Goal: Transaction & Acquisition: Purchase product/service

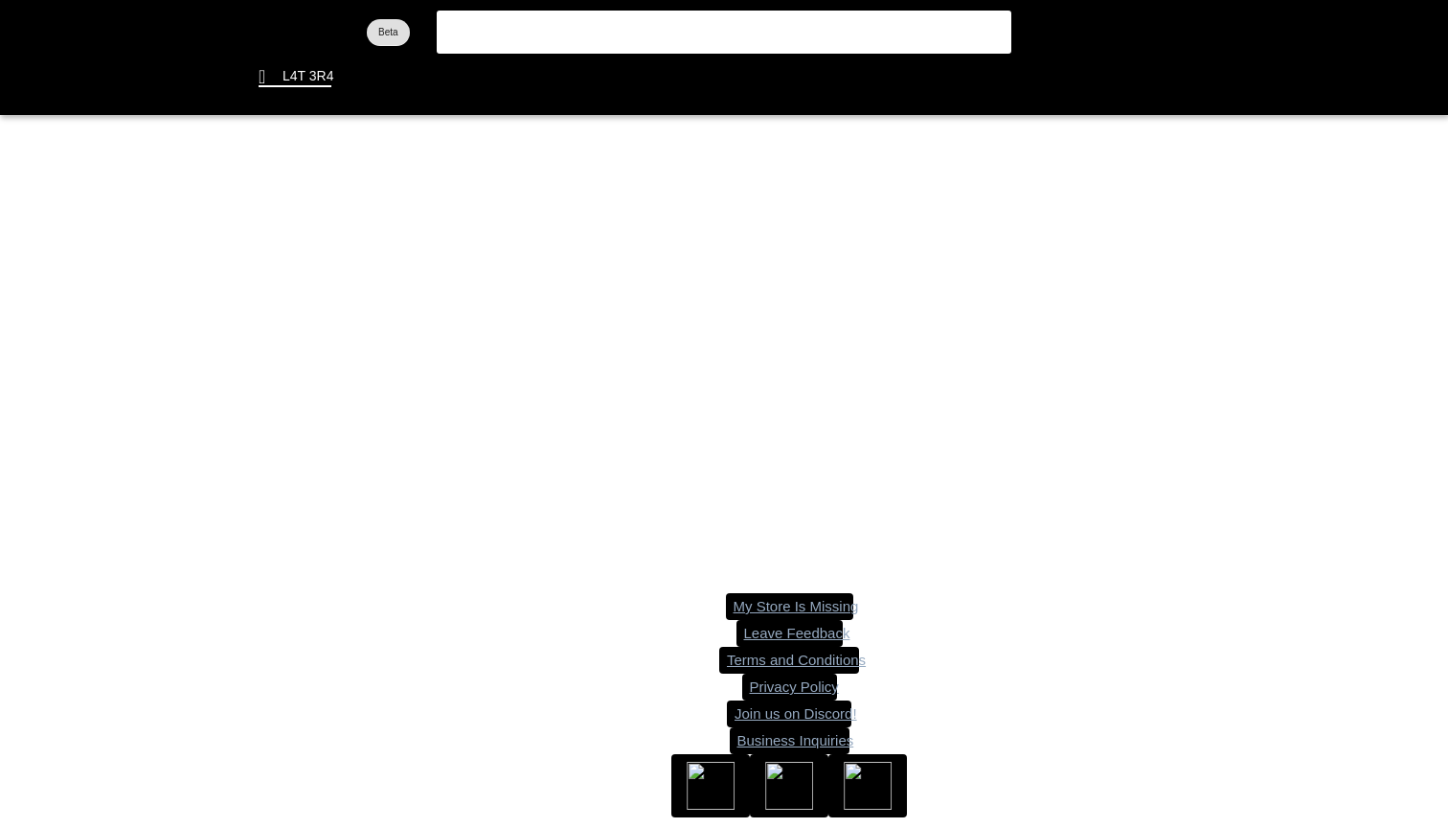
click at [664, 32] on flt-glass-pane at bounding box center [724, 414] width 1448 height 828
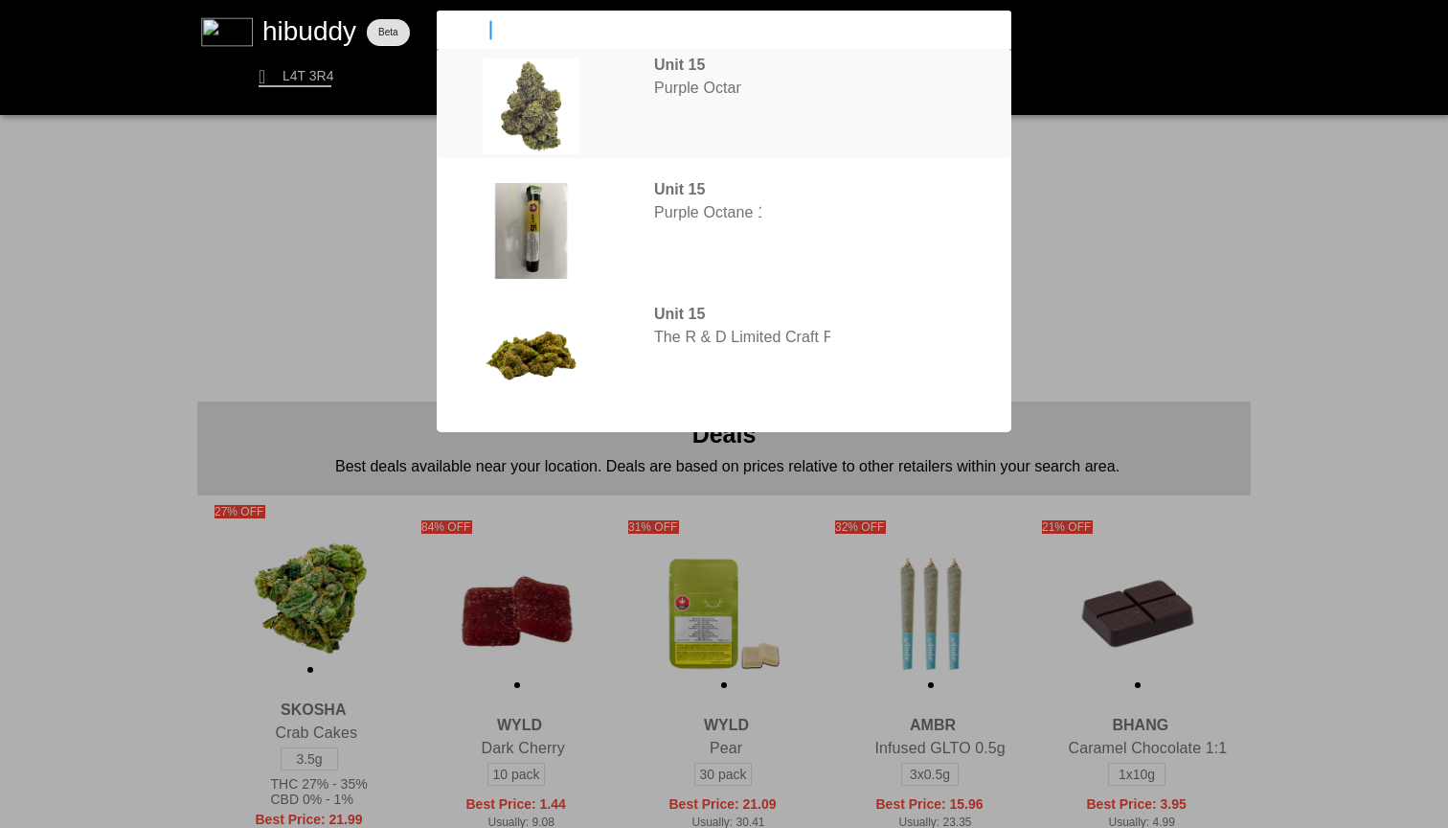
type input "unit 15"
click at [740, 118] on flt-glass-pane at bounding box center [724, 414] width 1448 height 828
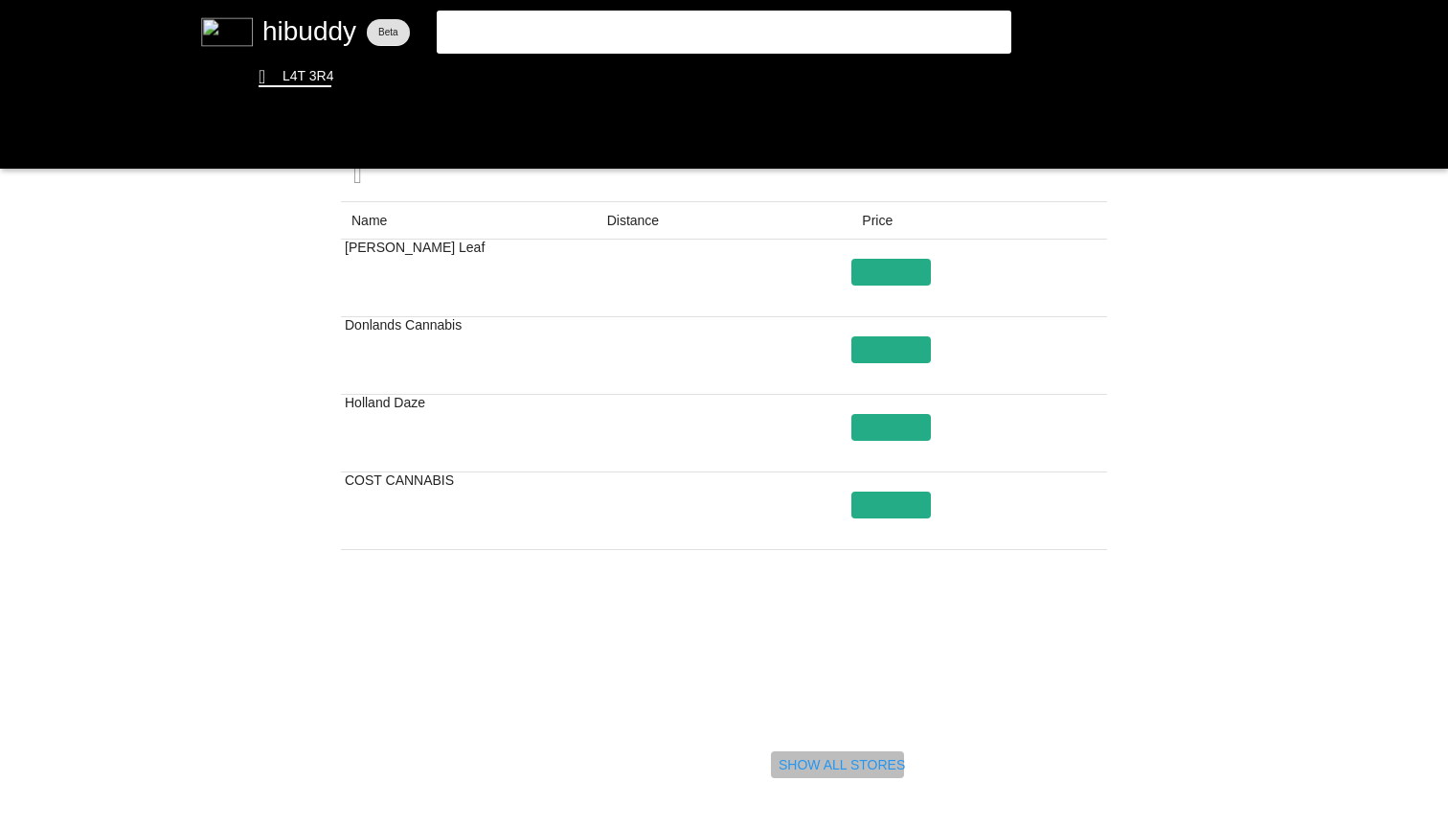
click at [838, 756] on flt-glass-pane at bounding box center [724, 414] width 1448 height 828
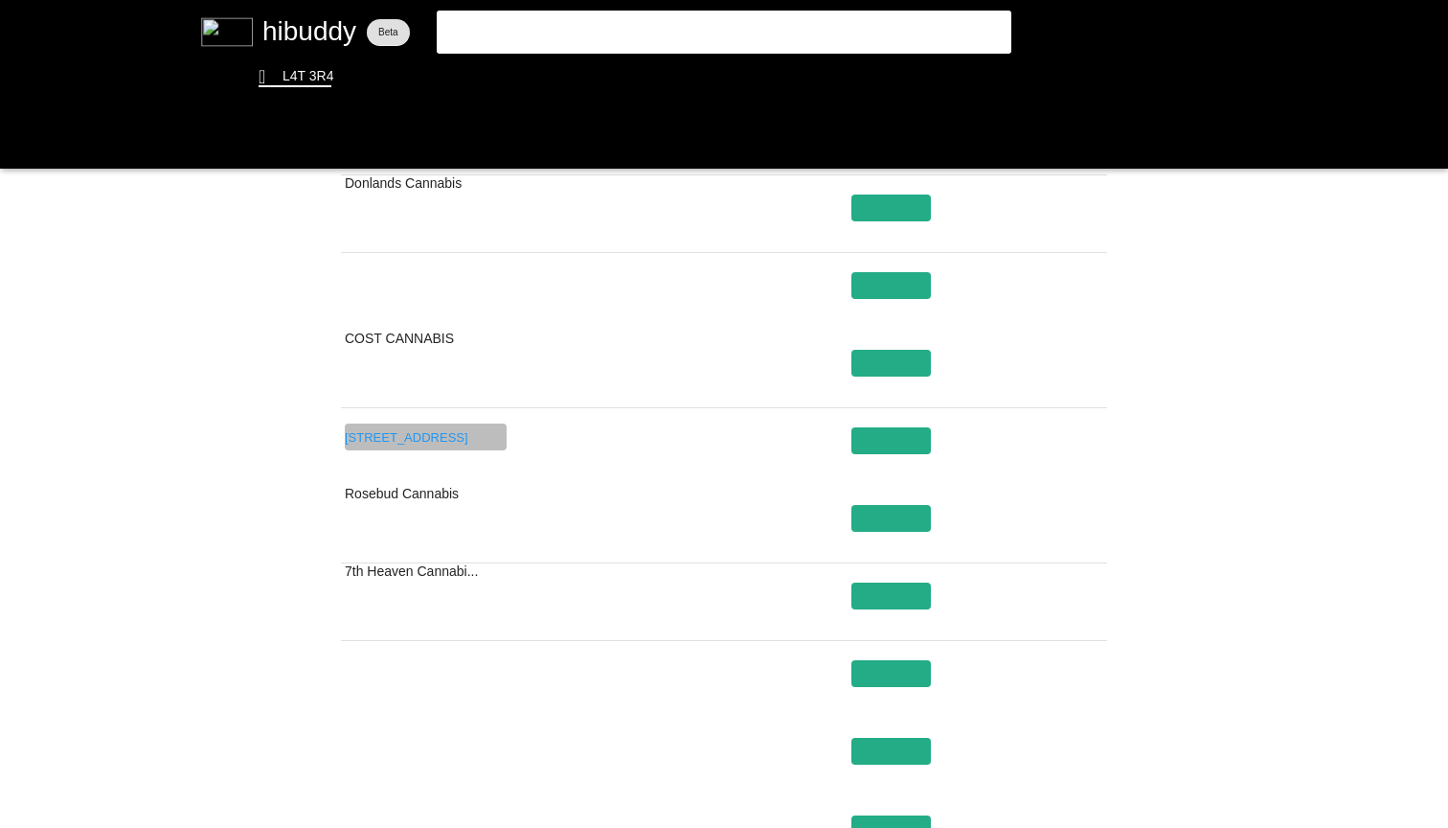
click at [489, 433] on flt-glass-pane at bounding box center [724, 414] width 1448 height 828
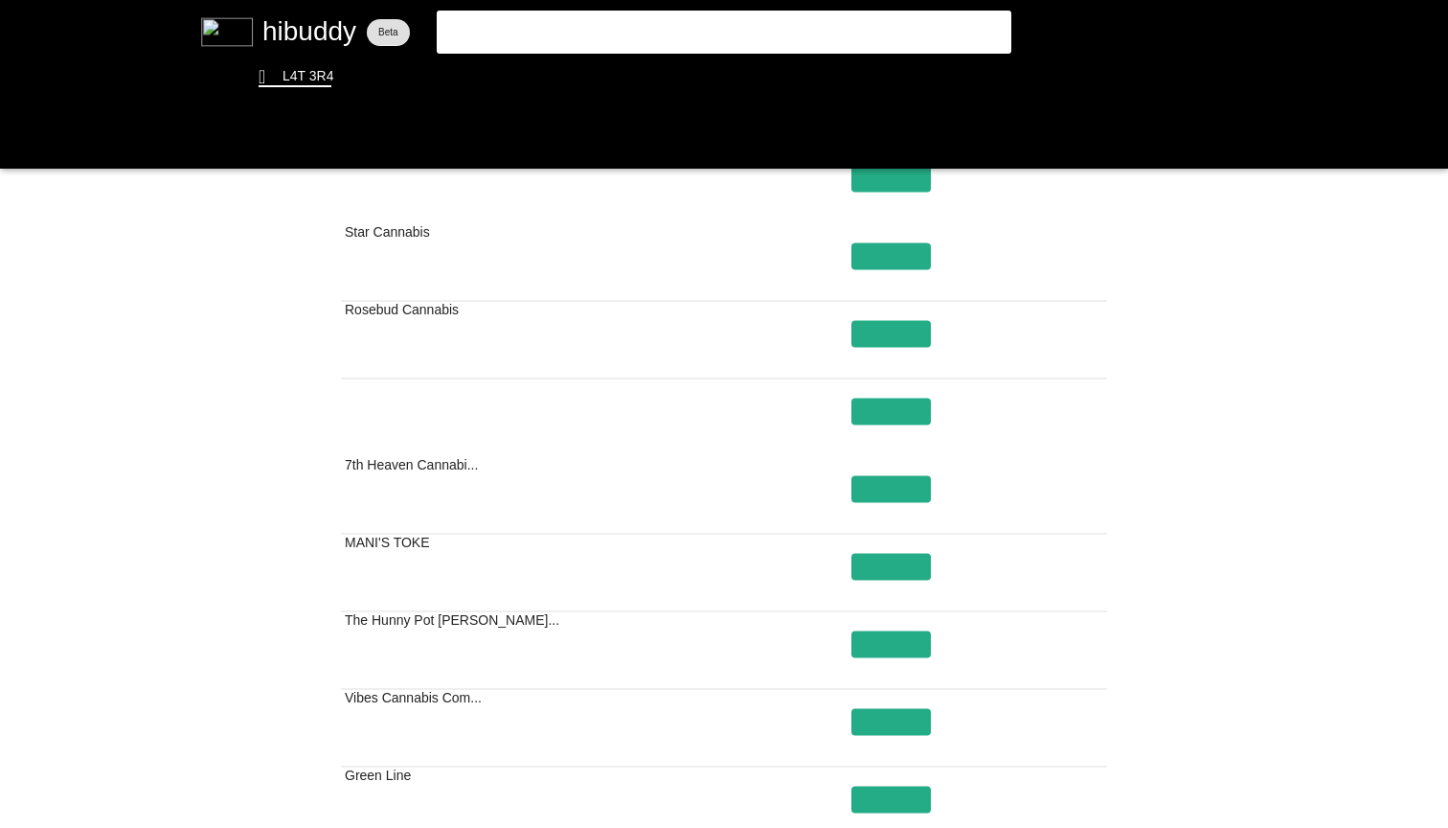
click at [662, 32] on flt-glass-pane at bounding box center [724, 414] width 1448 height 828
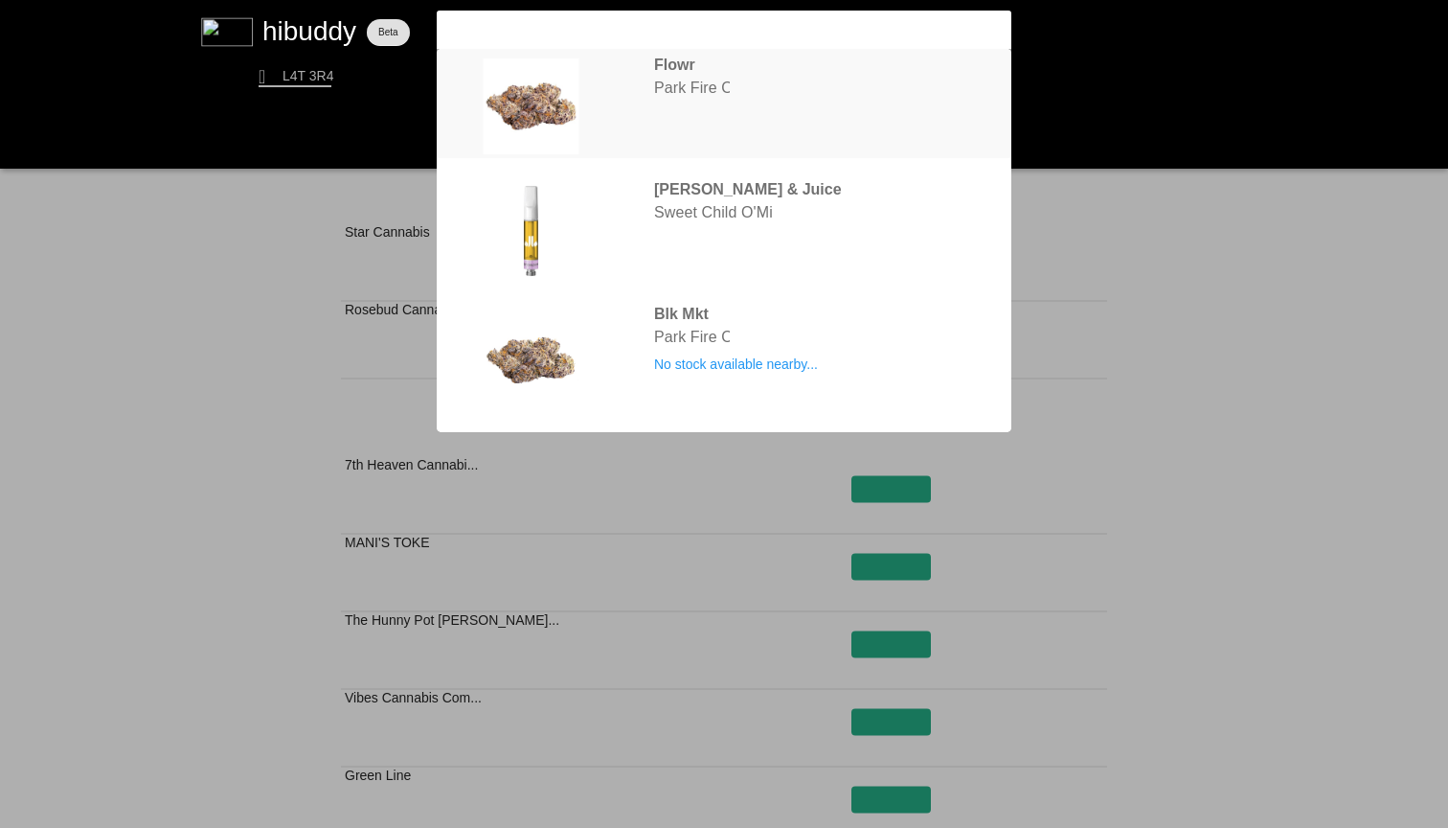
type input "park fire og"
click at [772, 105] on flt-glass-pane at bounding box center [724, 414] width 1448 height 828
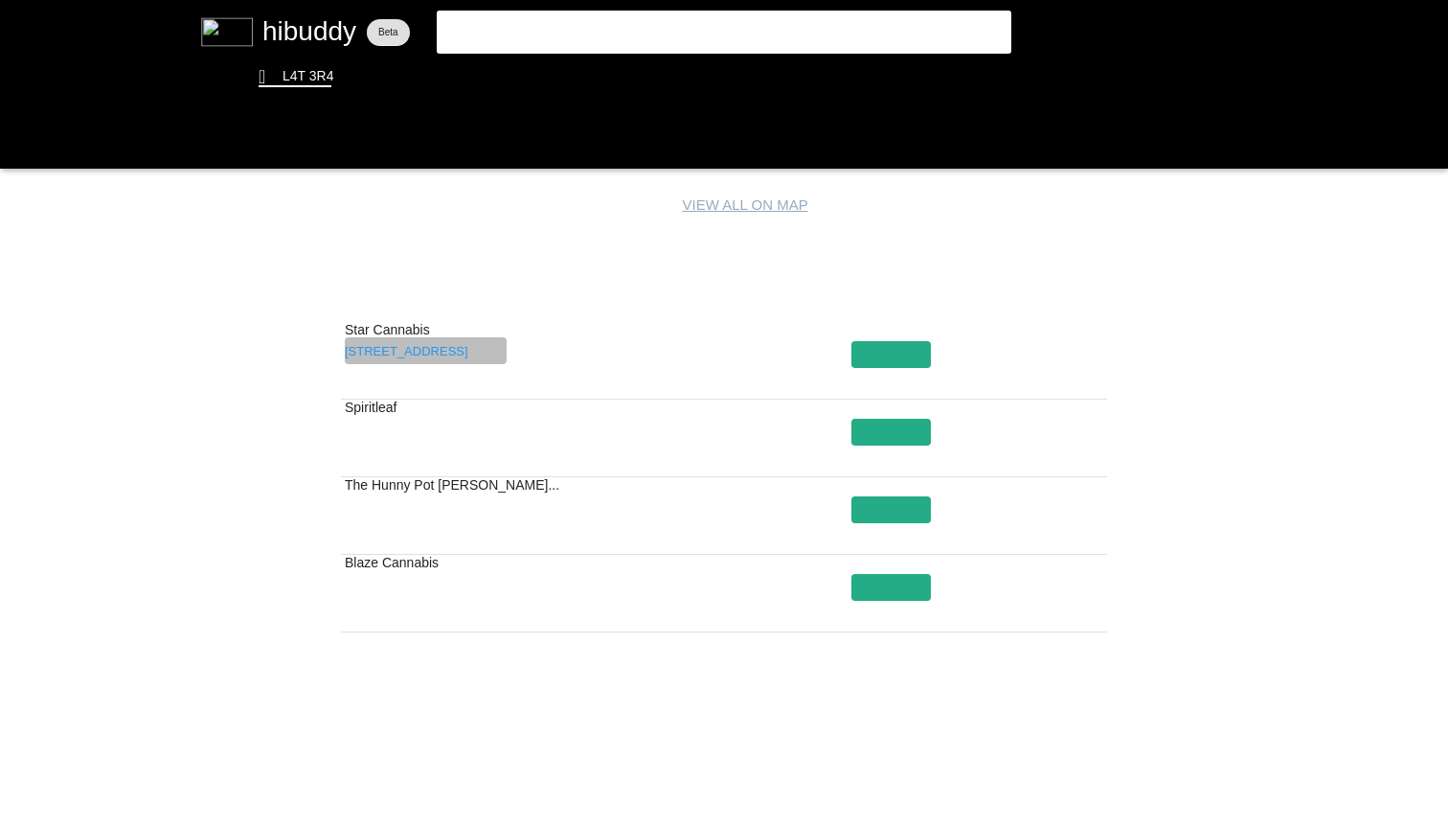
click at [420, 344] on flt-glass-pane at bounding box center [724, 414] width 1448 height 828
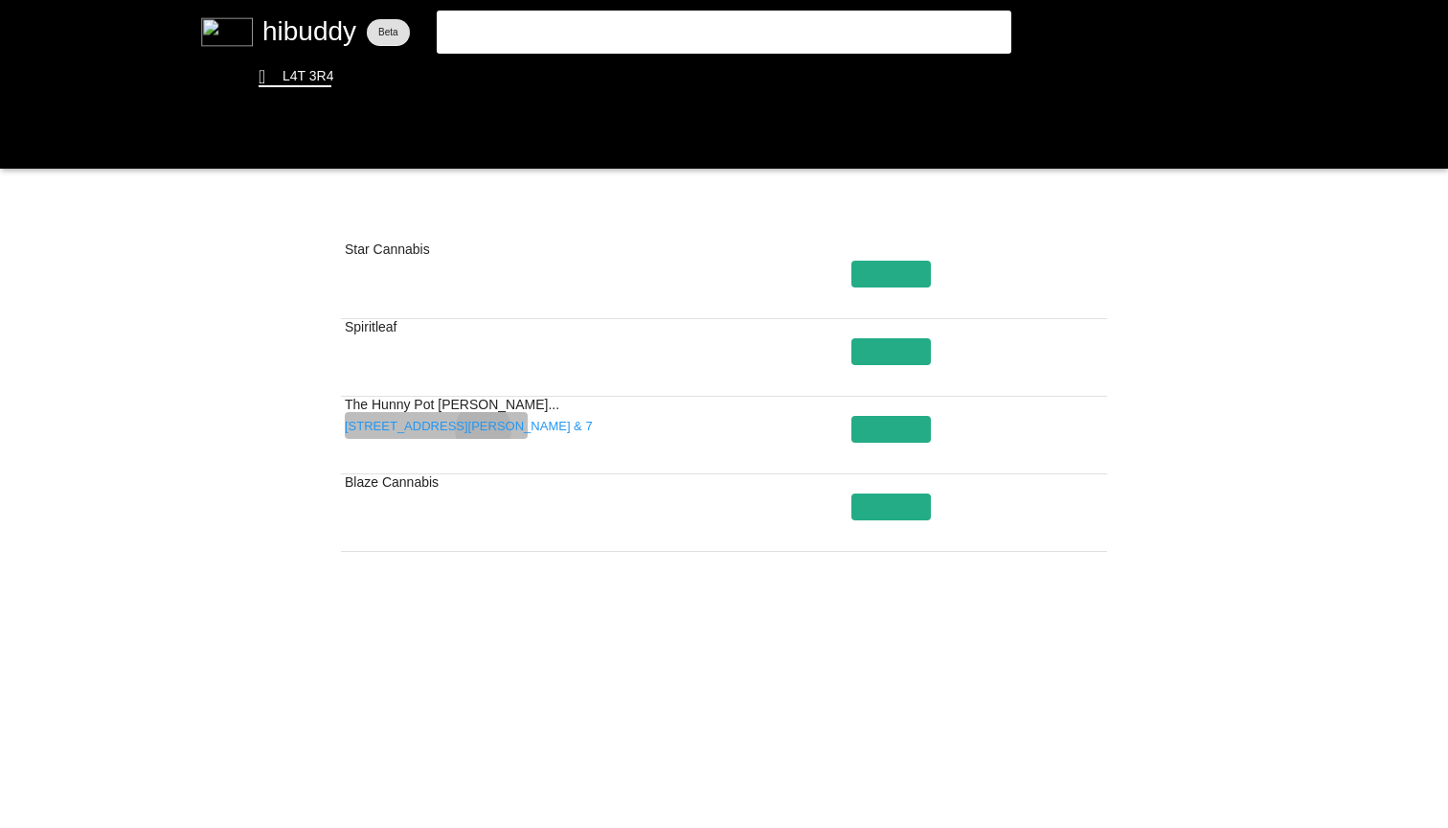
click at [484, 429] on flt-glass-pane at bounding box center [724, 414] width 1448 height 828
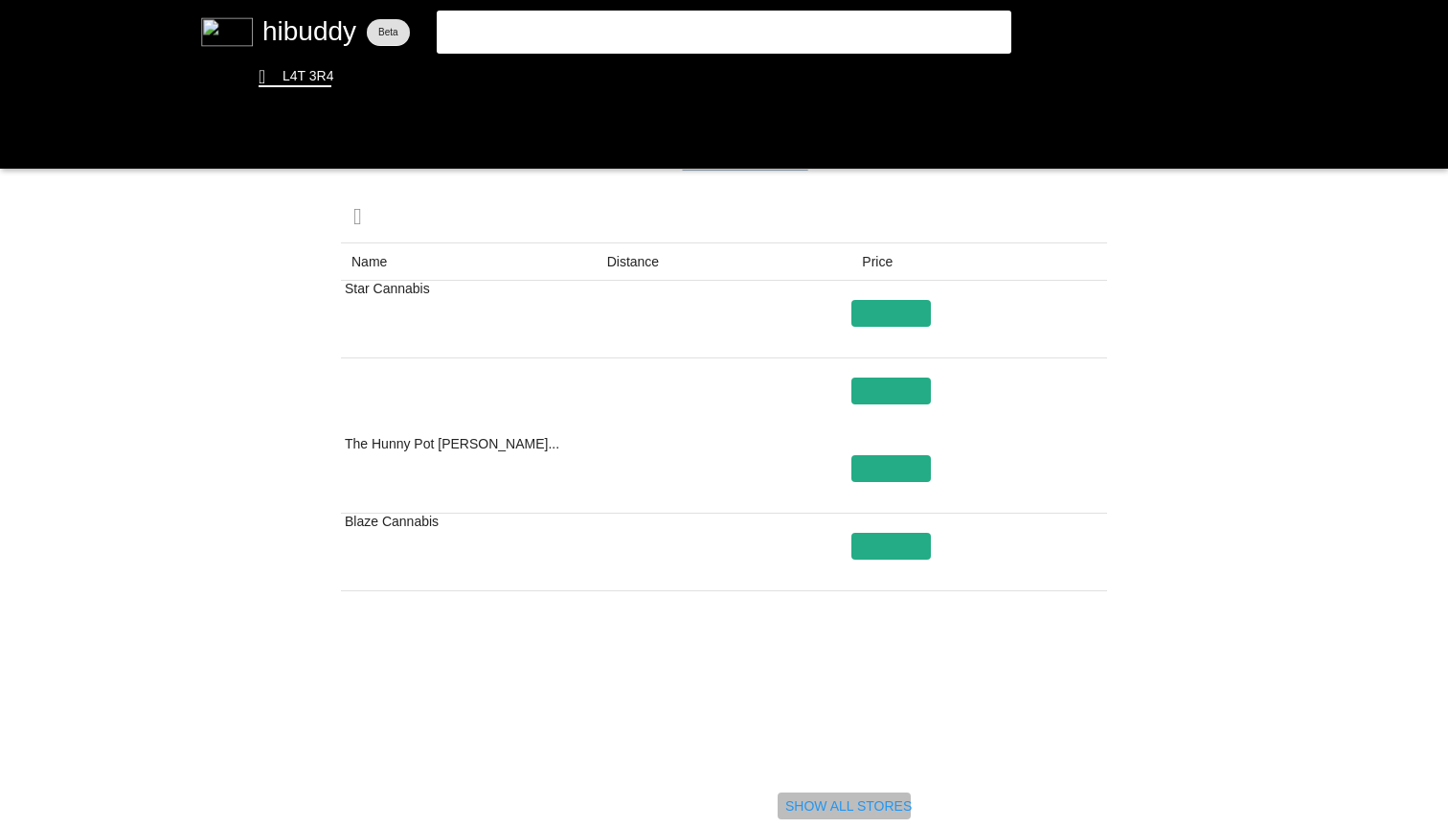
click at [829, 803] on flt-glass-pane at bounding box center [724, 414] width 1448 height 828
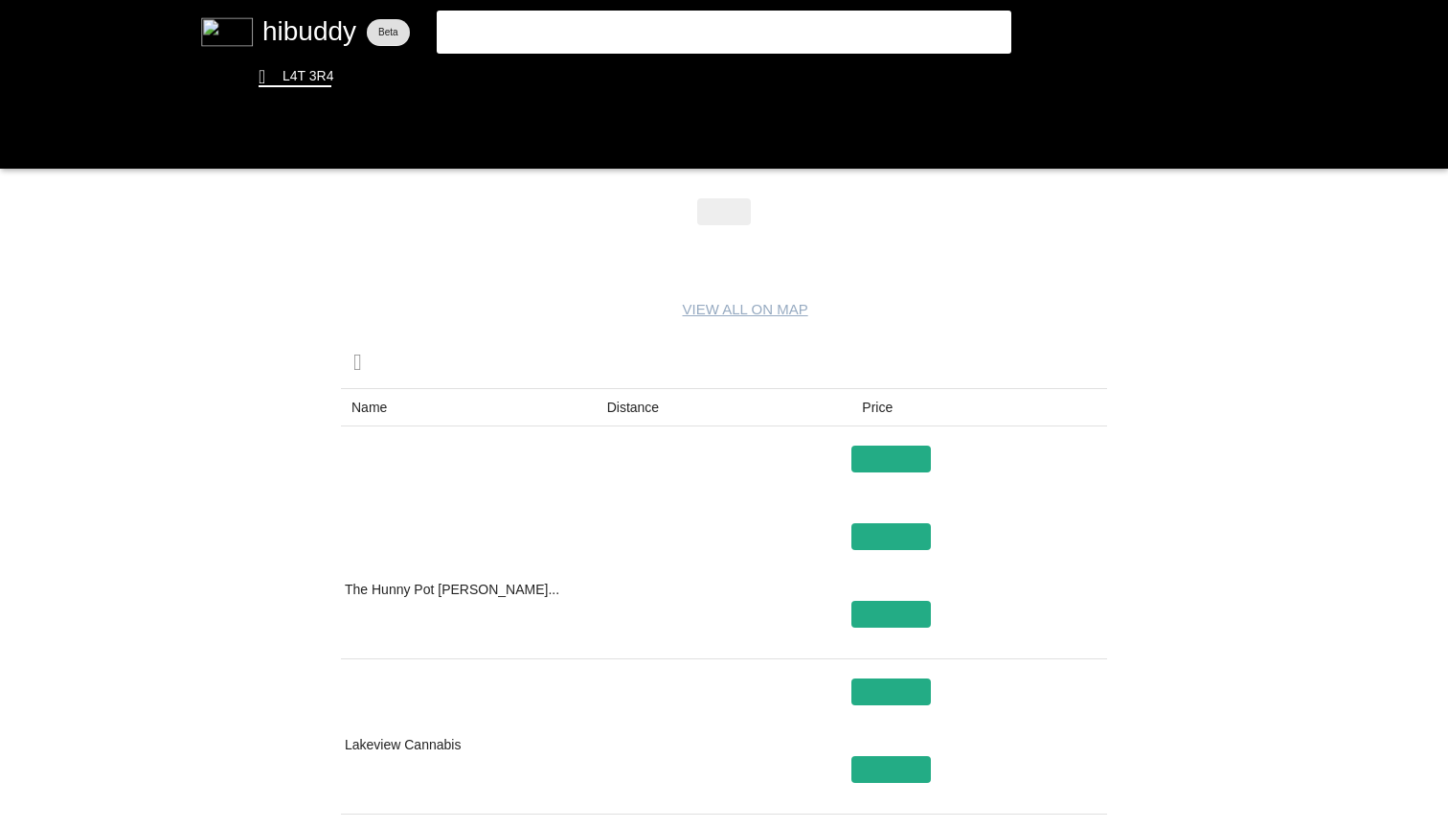
click at [1239, 364] on flt-glass-pane at bounding box center [724, 414] width 1448 height 828
